Goal: Information Seeking & Learning: Understand process/instructions

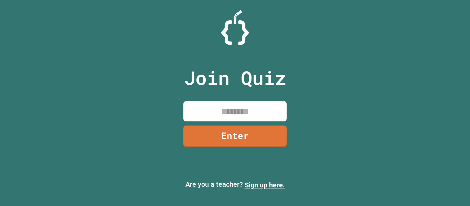
click at [224, 107] on input at bounding box center [234, 111] width 103 height 20
type input "********"
click at [224, 143] on link "Enter" at bounding box center [235, 136] width 104 height 23
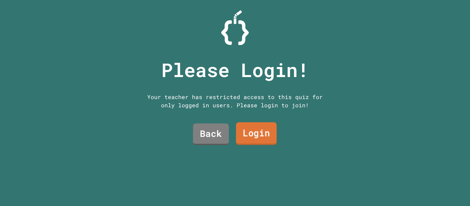
click at [255, 130] on link "Login" at bounding box center [256, 133] width 41 height 23
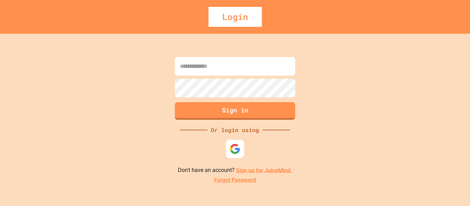
click at [231, 148] on img at bounding box center [234, 148] width 11 height 11
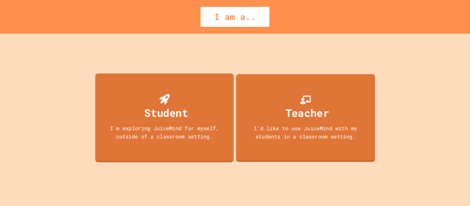
click at [172, 115] on div "Student" at bounding box center [166, 113] width 44 height 16
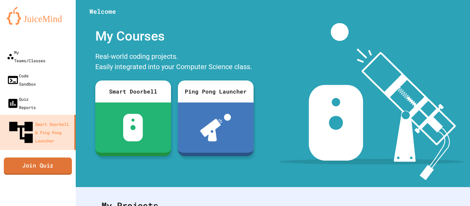
click at [50, 158] on link "Join Quiz" at bounding box center [38, 166] width 68 height 17
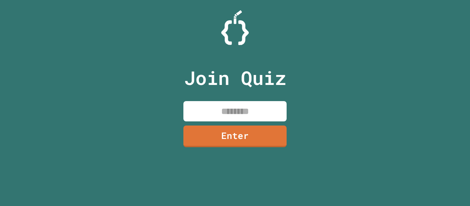
click at [220, 100] on div "Join Quiz Enter" at bounding box center [235, 103] width 116 height 172
click at [221, 120] on input at bounding box center [234, 111] width 103 height 20
type input "********"
click at [220, 136] on link "Enter" at bounding box center [235, 135] width 100 height 23
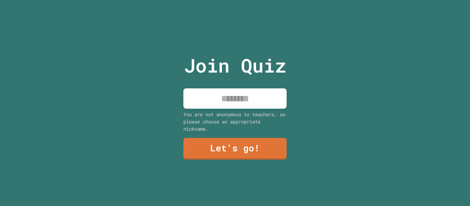
click at [230, 95] on input at bounding box center [234, 98] width 103 height 20
type input "****"
click at [227, 138] on link "Let's go!" at bounding box center [234, 149] width 103 height 22
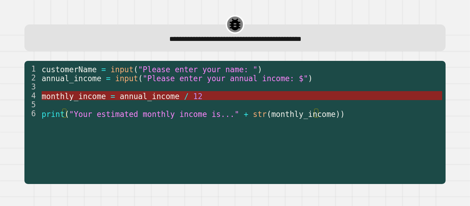
click at [137, 97] on span "annual_income" at bounding box center [150, 95] width 60 height 9
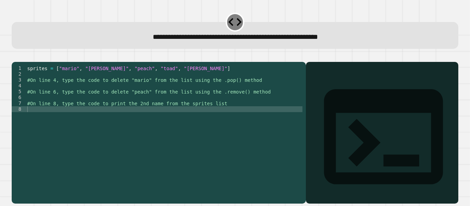
click at [184, 96] on div "sprites = [ "mario" , "[PERSON_NAME]" , "peach" , "toad" , "[PERSON_NAME]" ] #O…" at bounding box center [164, 126] width 277 height 123
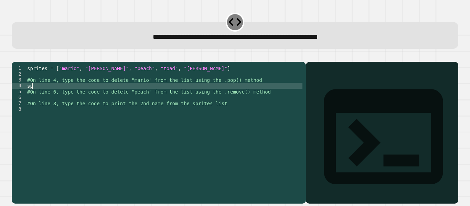
type textarea "*"
type textarea "**********"
click at [177, 111] on div "sprites = [ "mario" , "[PERSON_NAME]" , "peach" , "toad" , "[PERSON_NAME]" ] #O…" at bounding box center [164, 126] width 277 height 123
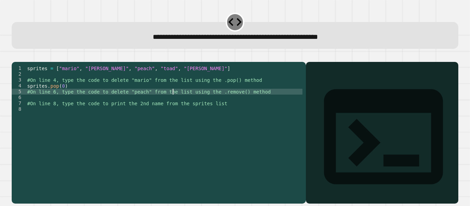
click at [173, 103] on div "sprites = [ "mario" , "[PERSON_NAME]" , "peach" , "toad" , "[PERSON_NAME]" ] #O…" at bounding box center [164, 126] width 277 height 123
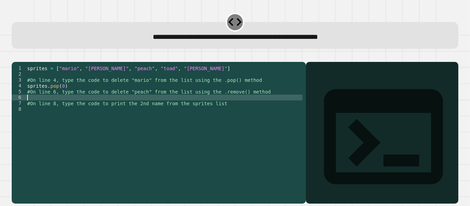
click at [170, 109] on div "sprites = [ "mario" , "[PERSON_NAME]" , "peach" , "toad" , "[PERSON_NAME]" ] #O…" at bounding box center [164, 126] width 277 height 123
type textarea "**********"
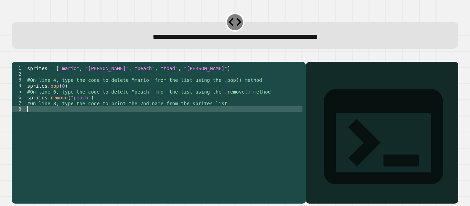
click at [152, 123] on div "sprites = [ "mario" , "[PERSON_NAME]" , "peach" , "toad" , "[PERSON_NAME]" ] #O…" at bounding box center [164, 126] width 277 height 123
type textarea "*"
click at [136, 138] on div "sprites = [ "mario" , "[PERSON_NAME]" , "peach" , "toad" , "[PERSON_NAME]" ] #O…" at bounding box center [164, 126] width 277 height 123
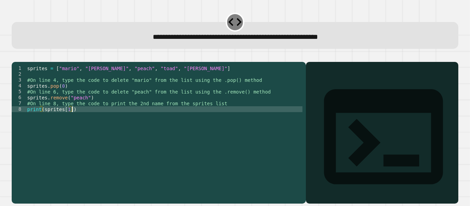
type textarea "**********"
click at [15, 56] on icon "button" at bounding box center [15, 56] width 0 height 0
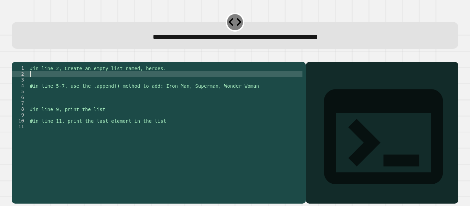
click at [152, 86] on div "#in line 2, Create an empty list named, heroes. #in line 5-7, use the .append()…" at bounding box center [166, 126] width 274 height 123
type textarea "*********"
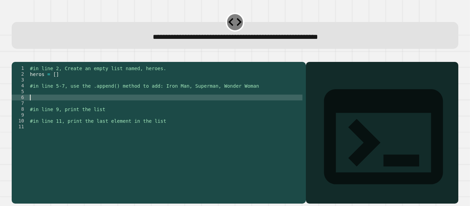
click at [131, 107] on div "#in line 2, Create an empty list named, heroes. heros = [ ] #in line 5-7, use t…" at bounding box center [166, 126] width 274 height 123
click at [121, 103] on div "#in line 2, Create an empty list named, heroes. heros = [ ] #in line 5-7, use t…" at bounding box center [166, 126] width 274 height 123
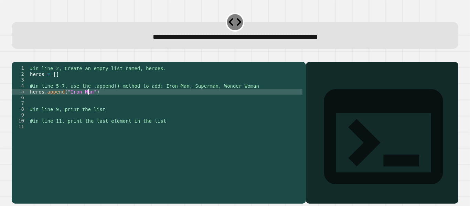
scroll to position [0, 4]
click at [90, 103] on div "#in line 2, Create an empty list named, heroes. heros = [ ] #in line 5-7, use t…" at bounding box center [166, 126] width 274 height 123
click at [120, 101] on div "#in line 2, Create an empty list named, heroes. heros = [ ] #in line 5-7, use t…" at bounding box center [166, 126] width 274 height 123
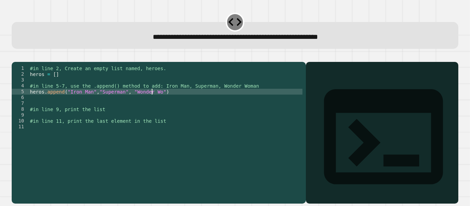
type textarea "**********"
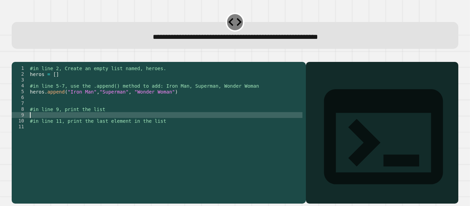
click at [106, 124] on div "#in line 2, Create an empty list named, heroes. heros = [ ] #in line 5-7, use t…" at bounding box center [166, 126] width 274 height 123
click at [30, 101] on div "#in line 2, Create an empty list named, heroes. heros = [ ] #in line 5-7, use t…" at bounding box center [166, 126] width 274 height 123
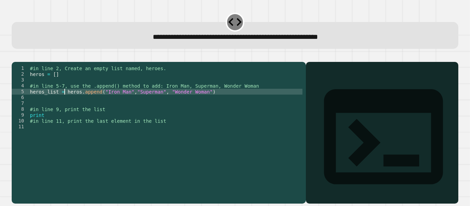
scroll to position [0, 3]
click at [47, 128] on div "#in line 2, Create an empty list named, heroes. heros = [ ] #in line 5-7, use t…" at bounding box center [166, 126] width 274 height 123
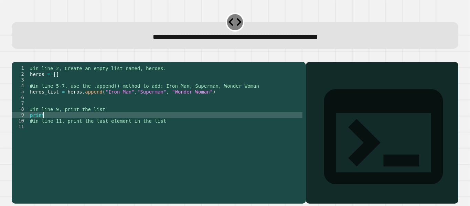
click at [45, 126] on div "#in line 2, Create an empty list named, heroes. heros = [ ] #in line 5-7, use t…" at bounding box center [166, 126] width 274 height 123
type textarea "**********"
click at [49, 138] on div "#in line 2, Create an empty list named, heroes. heros = [ ] #in line 5-7, use t…" at bounding box center [166, 126] width 274 height 123
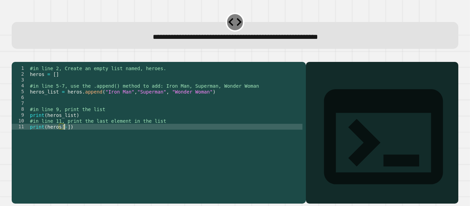
scroll to position [0, 2]
click at [15, 56] on icon "button" at bounding box center [15, 56] width 0 height 0
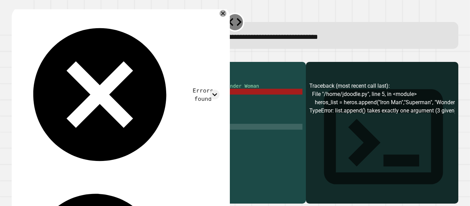
click at [99, 102] on div "#in line 2, Create an empty list named, heroes. heros = [ ] #in line 5-7, use t…" at bounding box center [166, 126] width 274 height 123
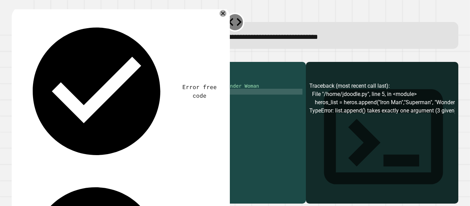
click at [201, 102] on div "#in line 2, Create an empty list named, heroes. heros = [ ] #in line 5-7, use t…" at bounding box center [166, 126] width 274 height 123
click at [200, 104] on div "#in line 2, Create an empty list named, heroes. heros = [ ] #in line 5-7, use t…" at bounding box center [166, 126] width 274 height 123
click at [15, 56] on icon "button" at bounding box center [15, 56] width 0 height 0
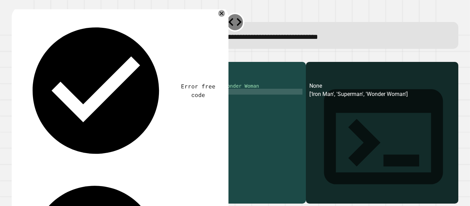
scroll to position [0, 3]
click at [74, 141] on div "#in line 2, Create an empty list named, heroes. heros = [ ] #in line 5-7, use t…" at bounding box center [166, 126] width 274 height 123
click at [58, 138] on div "#in line 2, Create an empty list named, heroes. heros = [ ] #in line 5-7, use t…" at bounding box center [166, 126] width 274 height 123
click at [58, 140] on div "#in line 2, Create an empty list named, heroes. heros = [ ] #in line 5-7, use t…" at bounding box center [166, 126] width 274 height 123
click at [57, 141] on div "#in line 2, Create an empty list named, heroes. heros = [ ] #in line 5-7, use t…" at bounding box center [166, 126] width 274 height 123
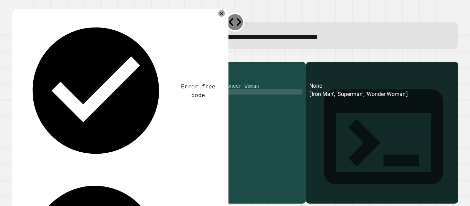
click at [64, 103] on div "#in line 2, Create an empty list named, heroes. heros = [ ] #in line 5-7, use t…" at bounding box center [166, 126] width 274 height 123
click at [99, 101] on div "#in line 2, Create an empty list named, heroes. heros = [ ] #in line 5-7, use t…" at bounding box center [166, 126] width 274 height 123
click at [64, 103] on div "#in line 2, Create an empty list named, heroes. heros = [ ] #in line 5-7, use t…" at bounding box center [166, 126] width 274 height 123
click at [22, 61] on icon "button" at bounding box center [20, 60] width 4 height 5
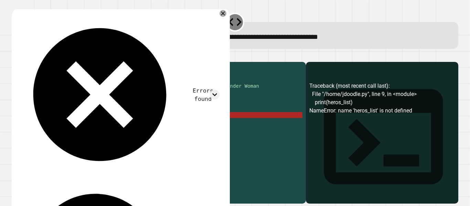
click at [42, 126] on div "#in line 2, Create an empty list named, heroes. heros = [ ] #in line 5-7, use t…" at bounding box center [166, 126] width 274 height 123
click at [74, 125] on div "#in line 2, Create an empty list named, heroes. heros = [ ] #in line 5-7, use t…" at bounding box center [166, 126] width 274 height 123
click at [72, 125] on div "#in line 2, Create an empty list named, heroes. heros = [ ] #in line 5-7, use t…" at bounding box center [166, 126] width 274 height 123
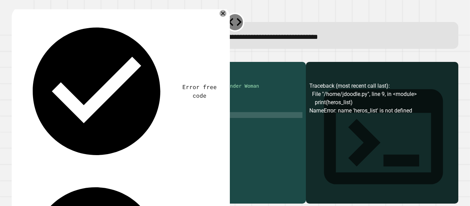
type textarea "**********"
click at [15, 56] on icon "button" at bounding box center [15, 56] width 0 height 0
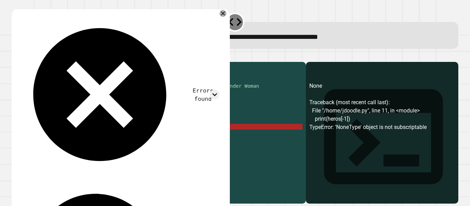
click at [76, 141] on div "#in line 2, Create an empty list named, heroes. heros = [ ] #in line 5-7, use t…" at bounding box center [166, 126] width 274 height 123
click at [68, 139] on div "#in line 2, Create an empty list named, heroes. heros = [ ] #in line 5-7, use t…" at bounding box center [166, 126] width 274 height 123
click at [78, 139] on div "#in line 2, Create an empty list named, heroes. heros = [ ] #in line 5-7, use t…" at bounding box center [166, 126] width 274 height 123
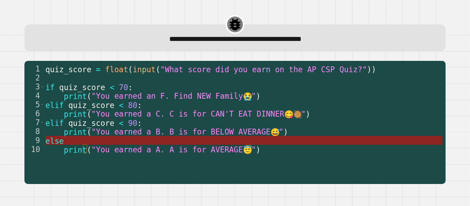
click at [62, 140] on span "else" at bounding box center [54, 140] width 18 height 9
click at [133, 140] on span "90" at bounding box center [137, 140] width 9 height 9
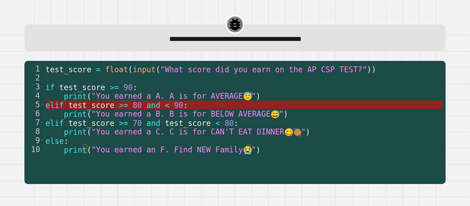
click at [183, 104] on span ":" at bounding box center [185, 104] width 4 height 9
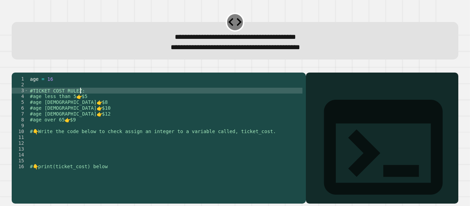
click at [102, 103] on div "age = [DEMOGRAPHIC_DATA] #TICKET COST RULEZ: #age less than 5 👉 $5 #age [DEMOGR…" at bounding box center [166, 131] width 274 height 111
click at [104, 107] on div "age = [DEMOGRAPHIC_DATA] #TICKET COST RULEZ: #age less than 5 👉 $5 #age [DEMOGR…" at bounding box center [166, 131] width 274 height 111
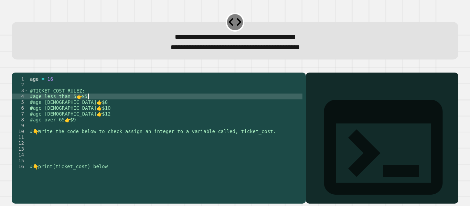
type textarea "**********"
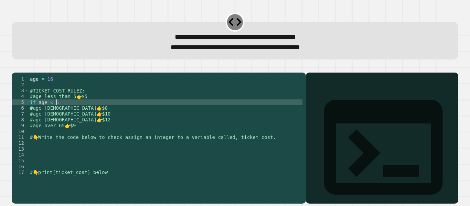
type textarea "**********"
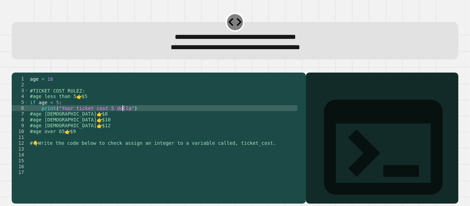
scroll to position [0, 7]
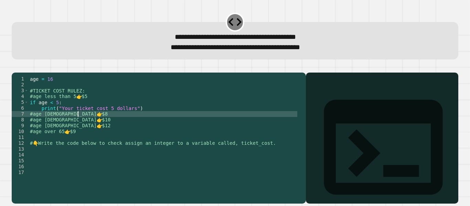
click at [89, 125] on div "age = [DEMOGRAPHIC_DATA] #TICKET COST RULEZ: #age less than 5 👉 $5 if age < [DE…" at bounding box center [163, 131] width 269 height 111
type textarea "**********"
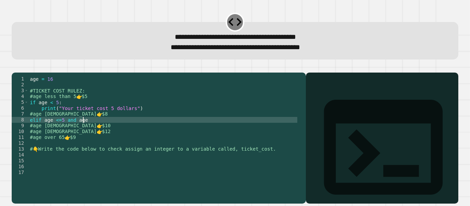
scroll to position [0, 4]
click at [57, 132] on div "age = [DEMOGRAPHIC_DATA] #TICKET COST RULEZ: #age less than 5 👉 $5 if age < [DE…" at bounding box center [163, 131] width 269 height 111
click at [90, 130] on div "age = [DEMOGRAPHIC_DATA] #TICKET COST RULEZ: #age less than 5 👉 $5 if age < [DE…" at bounding box center [163, 131] width 269 height 111
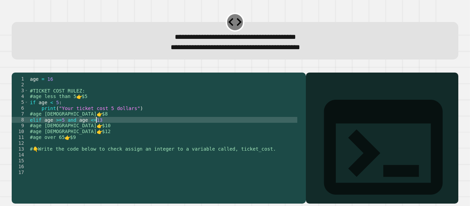
type textarea "**********"
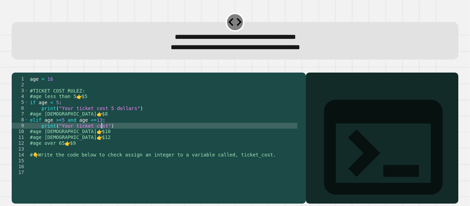
scroll to position [0, 6]
click at [100, 120] on div "age = [DEMOGRAPHIC_DATA] #TICKET COST RULEZ: #age less than 5 👉 $5 if age < [DE…" at bounding box center [163, 131] width 269 height 111
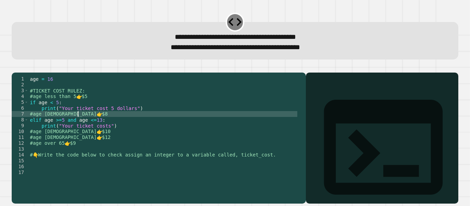
click at [103, 122] on div "age = [DEMOGRAPHIC_DATA] #TICKET COST RULEZ: #age less than 5 👉 $5 if age < [DE…" at bounding box center [163, 131] width 269 height 111
click at [102, 120] on div "age = [DEMOGRAPHIC_DATA] #TICKET COST RULEZ: #age less than 5 👉 $5 if age < [DE…" at bounding box center [163, 131] width 269 height 111
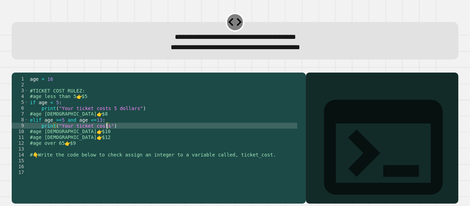
click at [107, 137] on div "age = [DEMOGRAPHIC_DATA] #TICKET COST RULEZ: #age less than 5 👉 $5 if age < [DE…" at bounding box center [163, 131] width 269 height 111
click at [105, 137] on div "age = [DEMOGRAPHIC_DATA] #TICKET COST RULEZ: #age less than 5 👉 $5 if age < [DE…" at bounding box center [163, 131] width 269 height 111
click at [93, 142] on div "age = [DEMOGRAPHIC_DATA] #TICKET COST RULEZ: #age less than 5 👉 $5 if age < [DE…" at bounding box center [163, 131] width 269 height 111
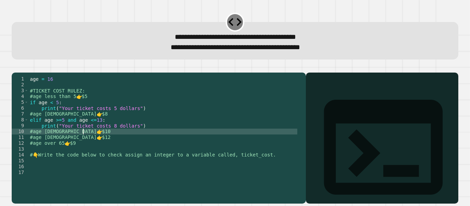
scroll to position [0, 3]
type textarea "**********"
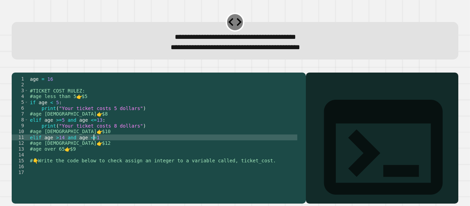
scroll to position [0, 4]
type textarea "**********"
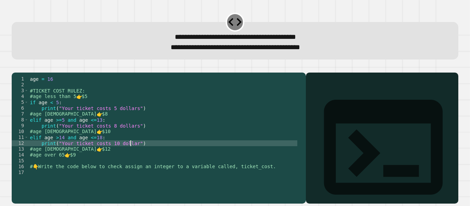
scroll to position [0, 8]
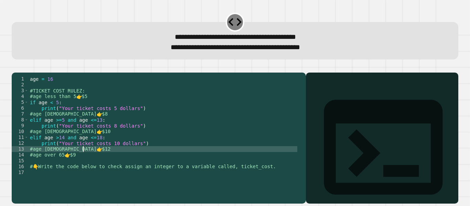
click at [100, 162] on div "age = [DEMOGRAPHIC_DATA] #TICKET COST RULEZ: #age less than 5 👉 $5 if age < [DE…" at bounding box center [163, 131] width 269 height 111
type textarea "**********"
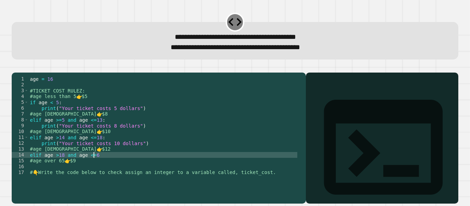
scroll to position [0, 4]
type textarea "**********"
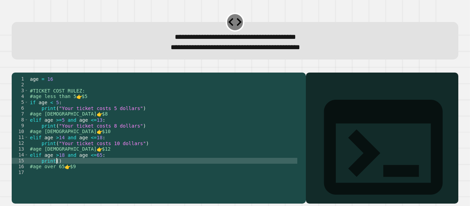
scroll to position [0, 2]
type textarea "**********"
click at [96, 184] on div "age = [DEMOGRAPHIC_DATA] #TICKET COST RULEZ: #age less than 5 👉 $5 if age < [DE…" at bounding box center [163, 131] width 269 height 111
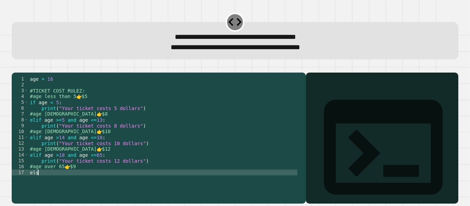
scroll to position [0, 0]
type textarea "*****"
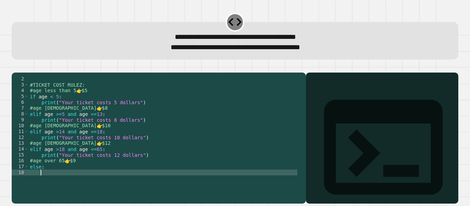
scroll to position [6, 0]
type textarea "*"
click at [15, 67] on button "button" at bounding box center [15, 67] width 0 height 0
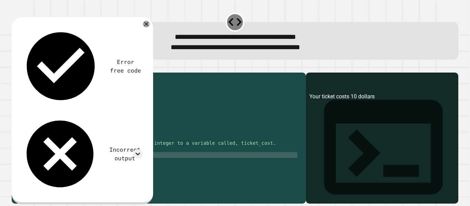
scroll to position [0, 0]
click at [194, 165] on div "#age [DEMOGRAPHIC_DATA] 👉 $8 elif age >= [DEMOGRAPHIC_DATA] and age <= [DEMOGRA…" at bounding box center [163, 125] width 269 height 111
click at [192, 162] on div "#age [DEMOGRAPHIC_DATA] 👉 $8 elif age >= [DEMOGRAPHIC_DATA] and age <= [DEMOGRA…" at bounding box center [163, 125] width 269 height 111
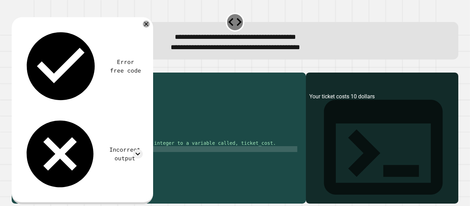
click at [186, 159] on div "#age [DEMOGRAPHIC_DATA] 👉 $8 elif age >= [DEMOGRAPHIC_DATA] and age <= [DEMOGRA…" at bounding box center [163, 125] width 269 height 111
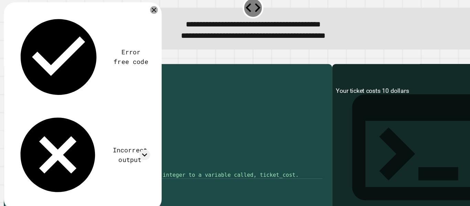
scroll to position [12, 0]
click at [99, 122] on div "#TICKET COST RULEZ: #age less than 5 👉 $5 if age < [DEMOGRAPHIC_DATA] : print (…" at bounding box center [163, 130] width 269 height 111
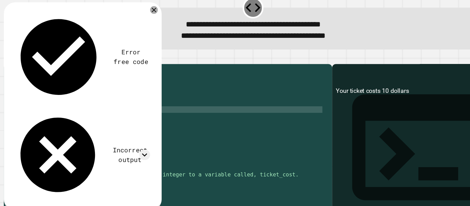
click at [98, 144] on div "#TICKET COST RULEZ: #age less than 5 👉 $5 if age < [DEMOGRAPHIC_DATA] : print (…" at bounding box center [163, 130] width 269 height 111
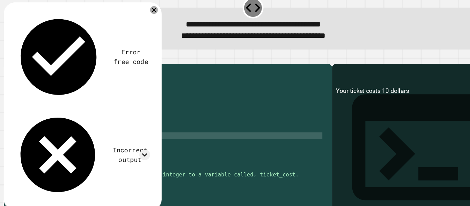
click at [100, 141] on div "#TICKET COST RULEZ: #age less than 5 👉 $5 if age < [DEMOGRAPHIC_DATA] : print (…" at bounding box center [163, 130] width 269 height 111
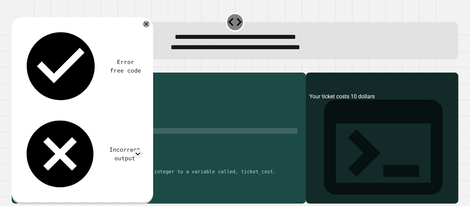
click at [133, 141] on div "#TICKET COST RULEZ: #age less than 5 👉 $5 if age < [DEMOGRAPHIC_DATA] : print (…" at bounding box center [163, 130] width 269 height 111
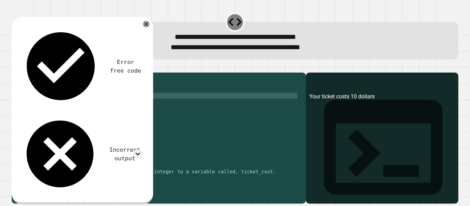
click at [133, 106] on div "#TICKET COST RULEZ: #age less than 5 👉 $5 if age < [DEMOGRAPHIC_DATA] : print (…" at bounding box center [163, 130] width 269 height 111
drag, startPoint x: 131, startPoint y: 107, endPoint x: 59, endPoint y: 107, distance: 71.9
click at [59, 107] on div "#TICKET COST RULEZ: #age less than 5 👉 $5 if age < [DEMOGRAPHIC_DATA] : print (…" at bounding box center [163, 130] width 269 height 111
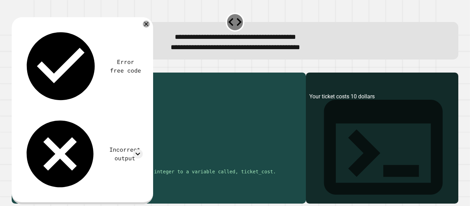
drag, startPoint x: 131, startPoint y: 126, endPoint x: 59, endPoint y: 125, distance: 72.2
click at [59, 125] on div "#TICKET COST RULEZ: #age less than 5 👉 $5 if age < [DEMOGRAPHIC_DATA] : print (…" at bounding box center [163, 130] width 269 height 111
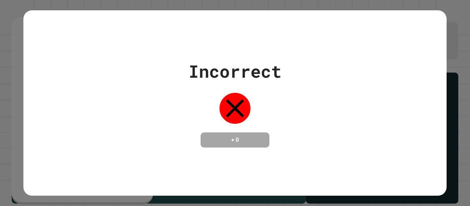
type textarea "**********"
